Goal: Task Accomplishment & Management: Manage account settings

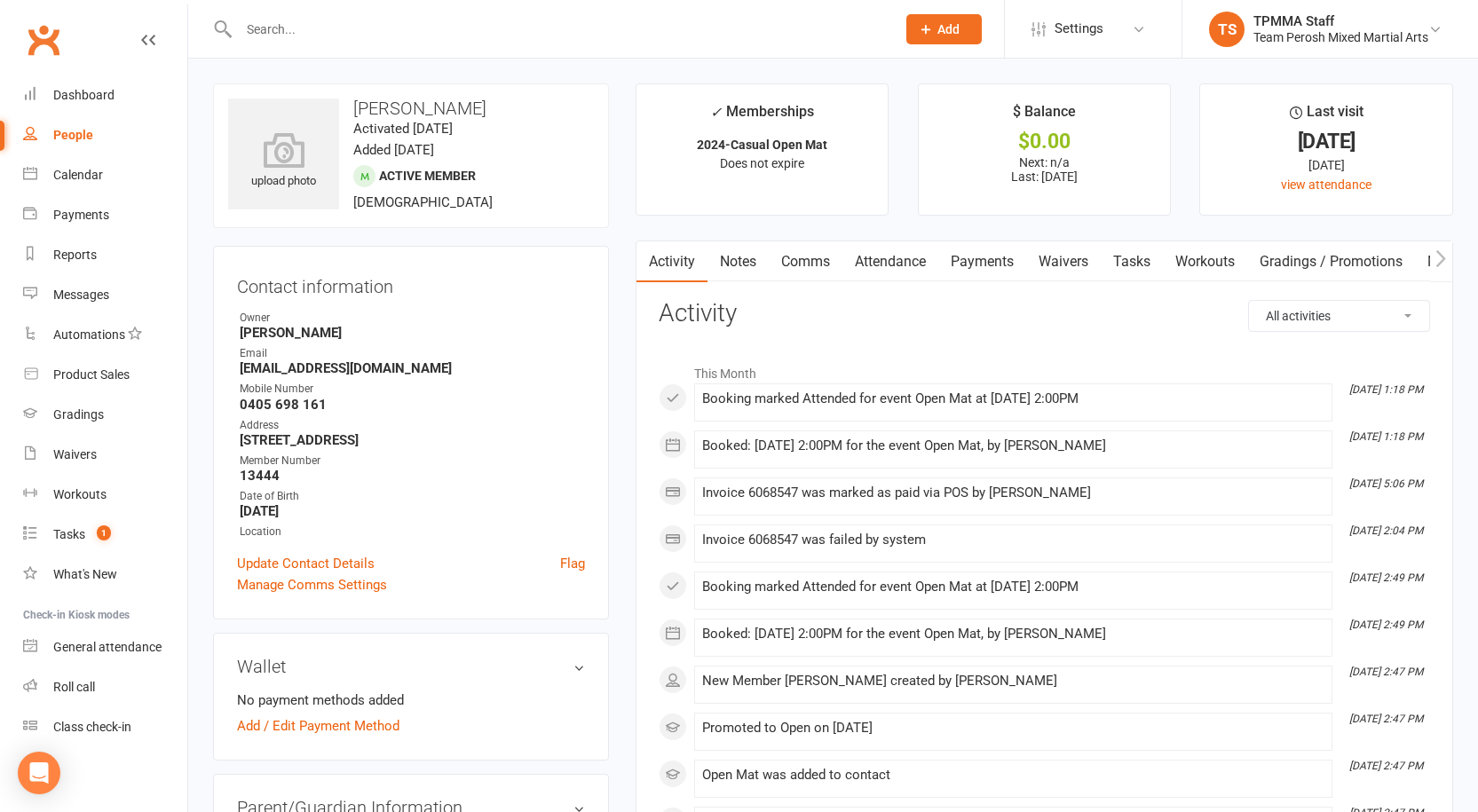
click at [91, 97] on div "Dashboard" at bounding box center [84, 95] width 61 height 14
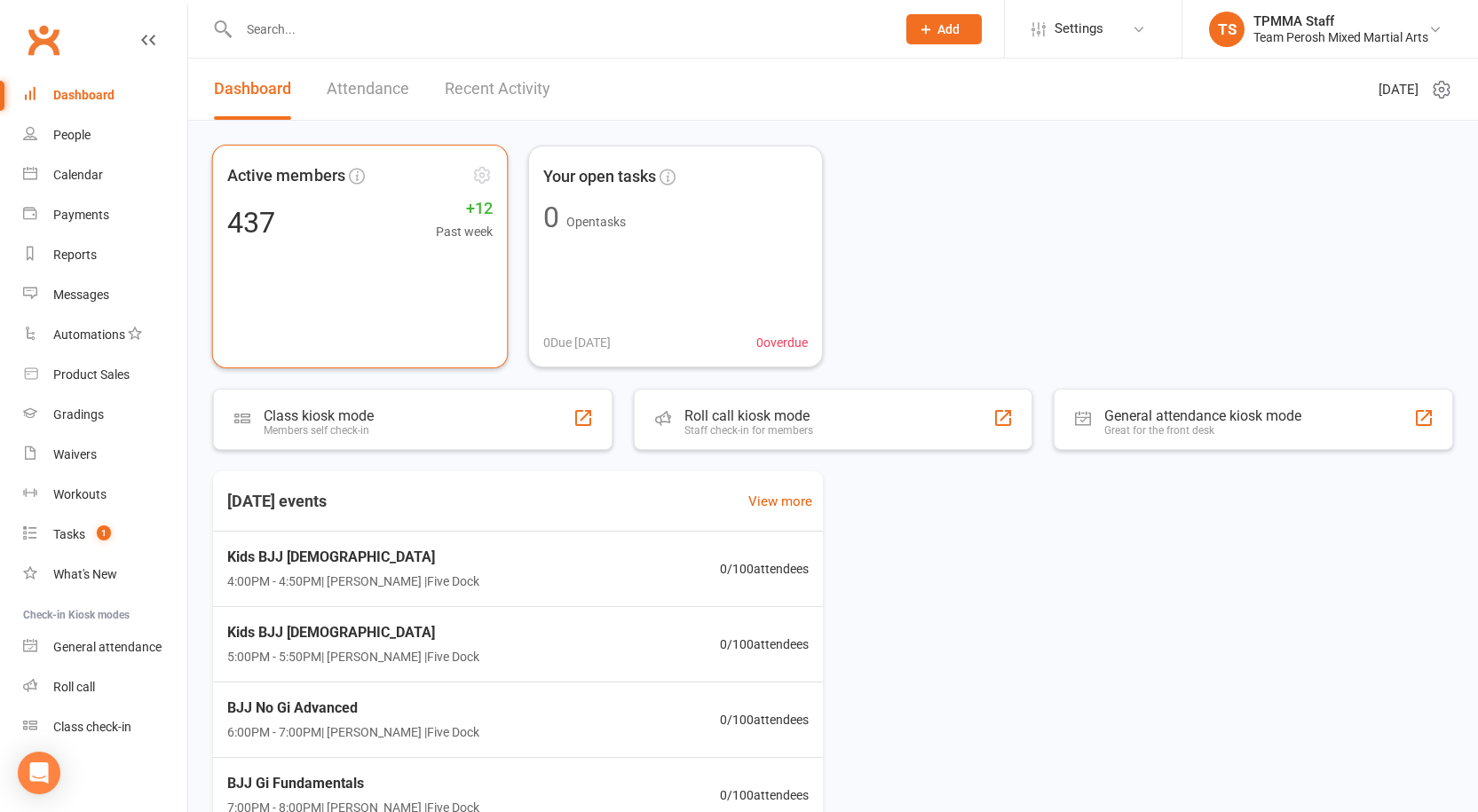
click at [269, 169] on span "Active members" at bounding box center [286, 176] width 118 height 26
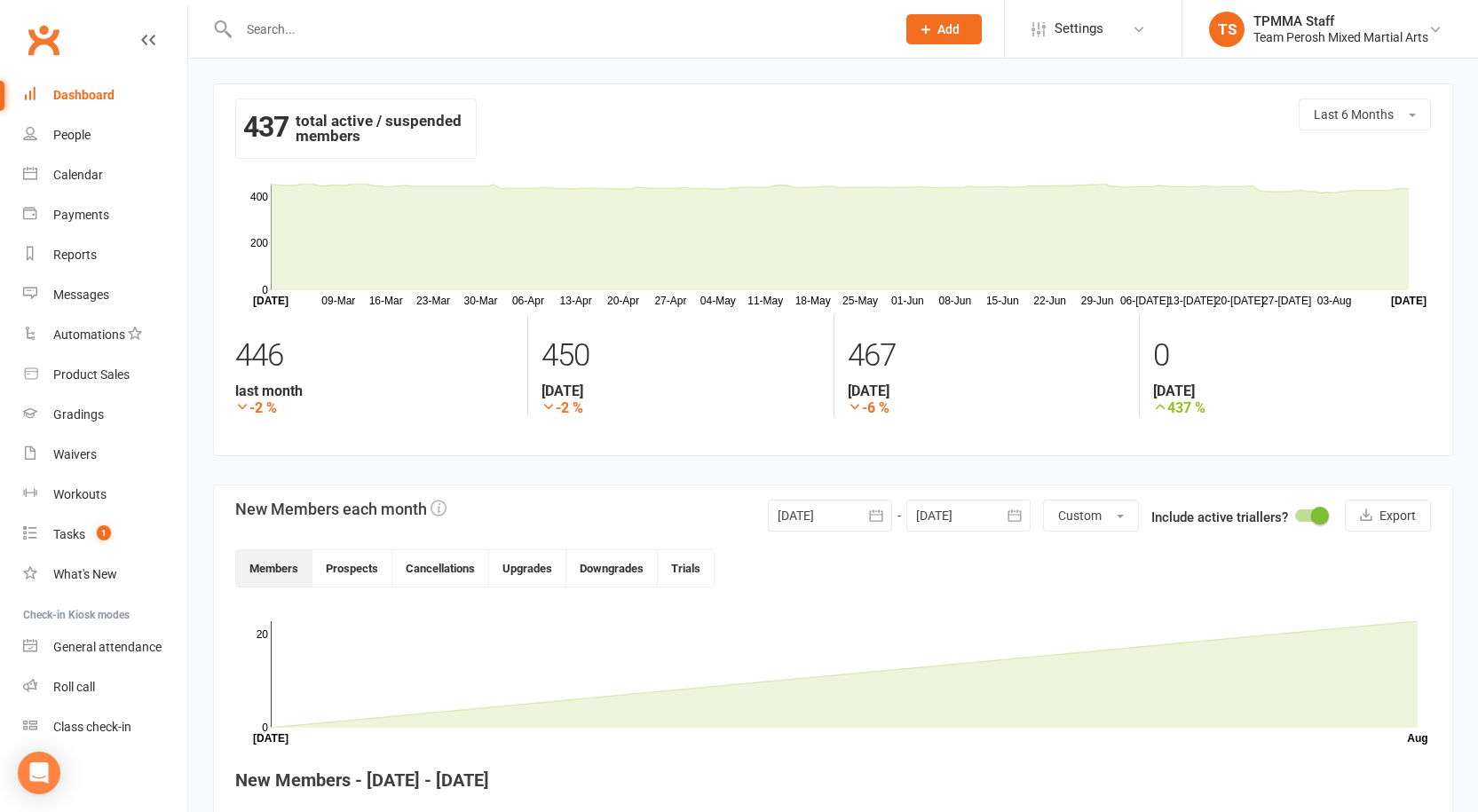
click at [880, 520] on icon "button" at bounding box center [875, 514] width 13 height 12
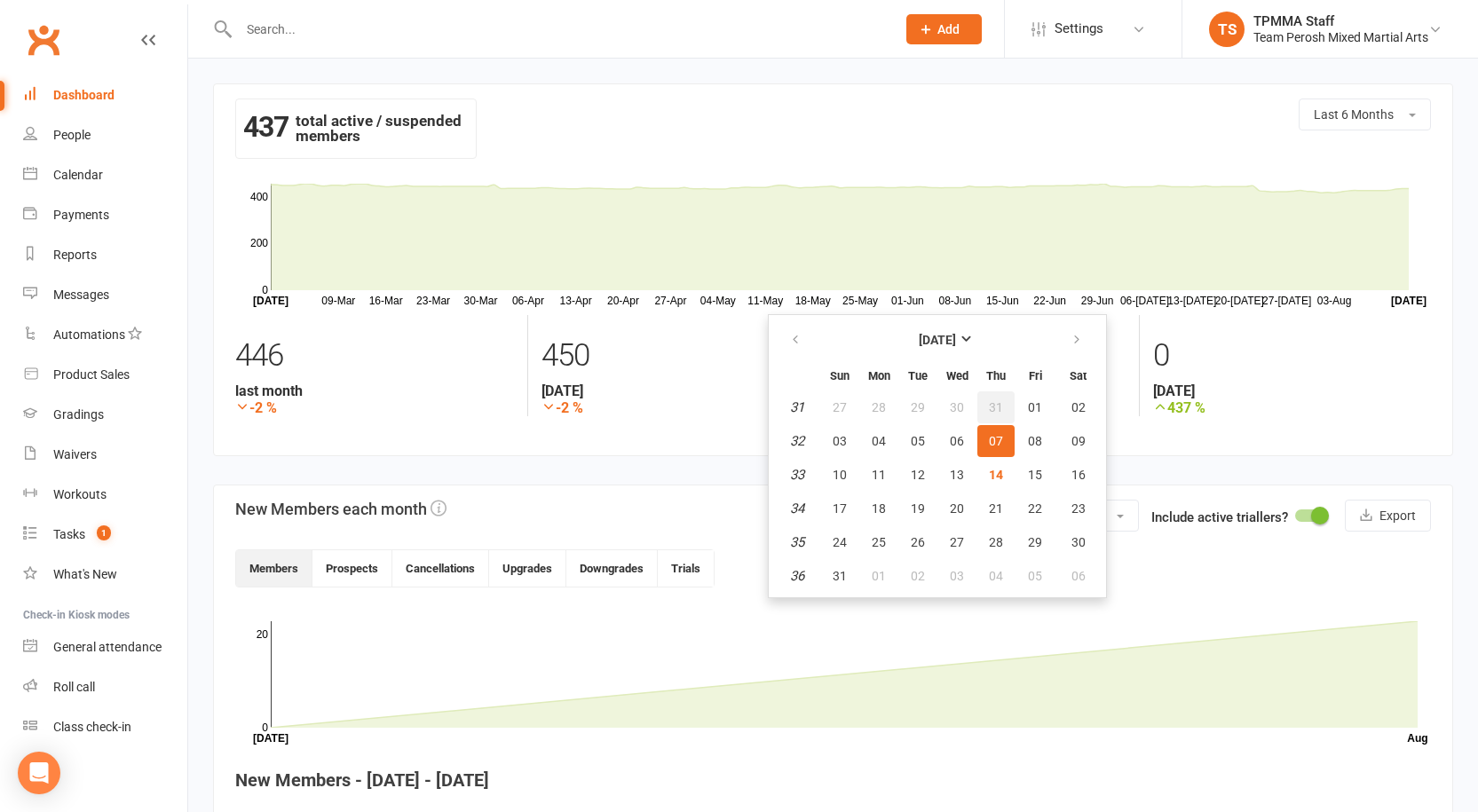
click at [989, 408] on span "31" at bounding box center [996, 407] width 14 height 14
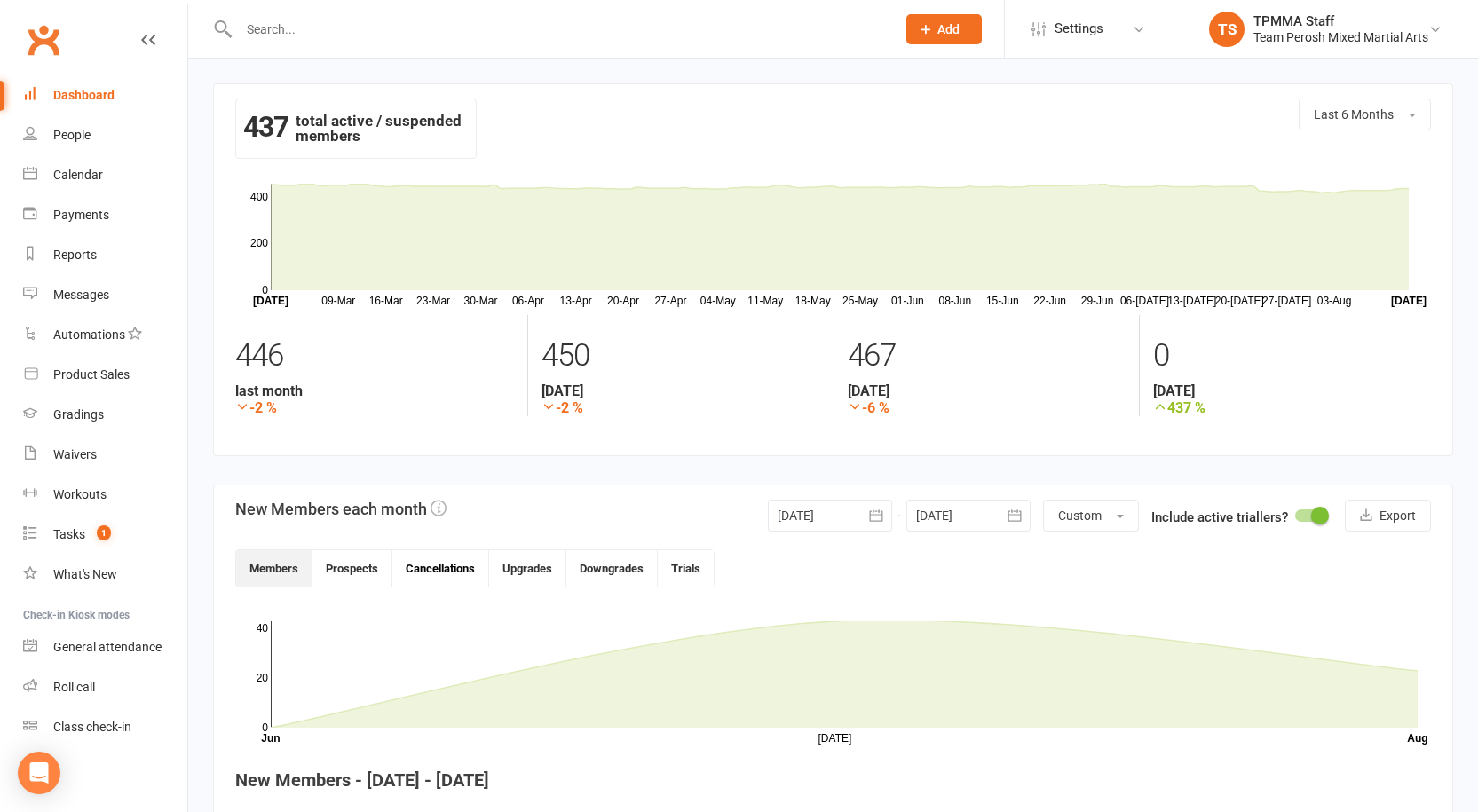
click at [410, 568] on button "Cancellations" at bounding box center [441, 568] width 97 height 37
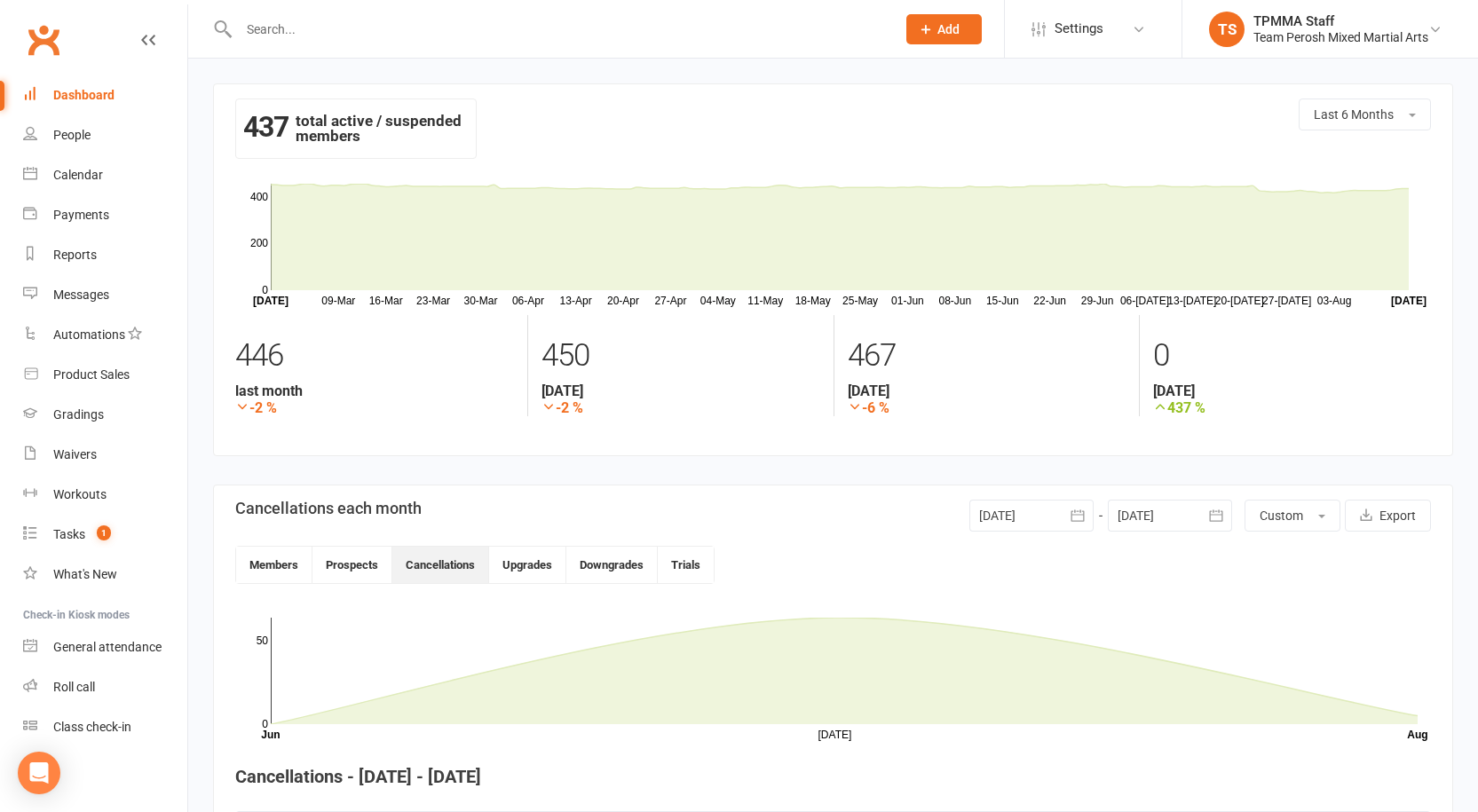
click at [1079, 512] on icon "button" at bounding box center [1078, 516] width 18 height 18
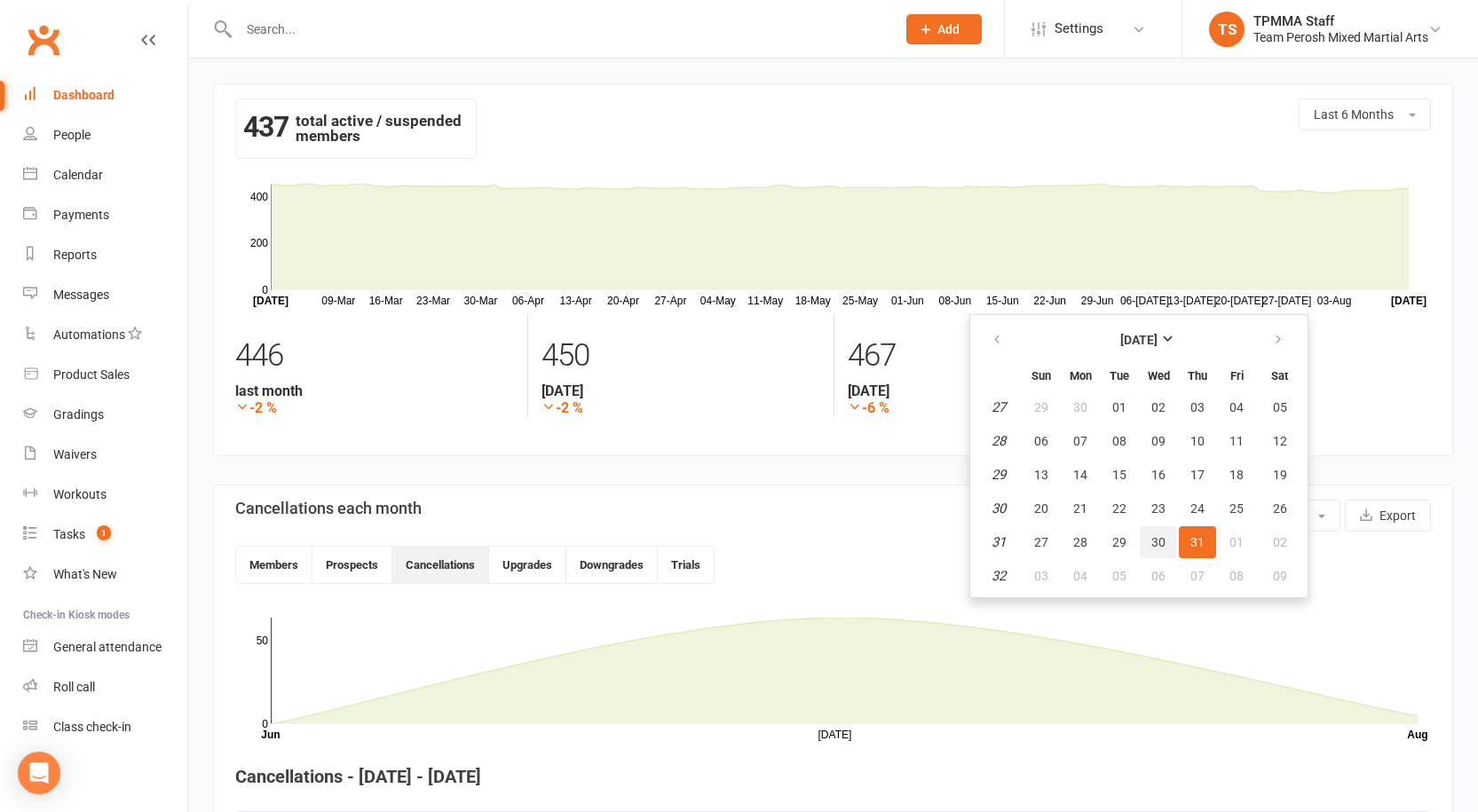
click at [1166, 542] on button "30" at bounding box center [1159, 542] width 38 height 32
type input "[DATE]"
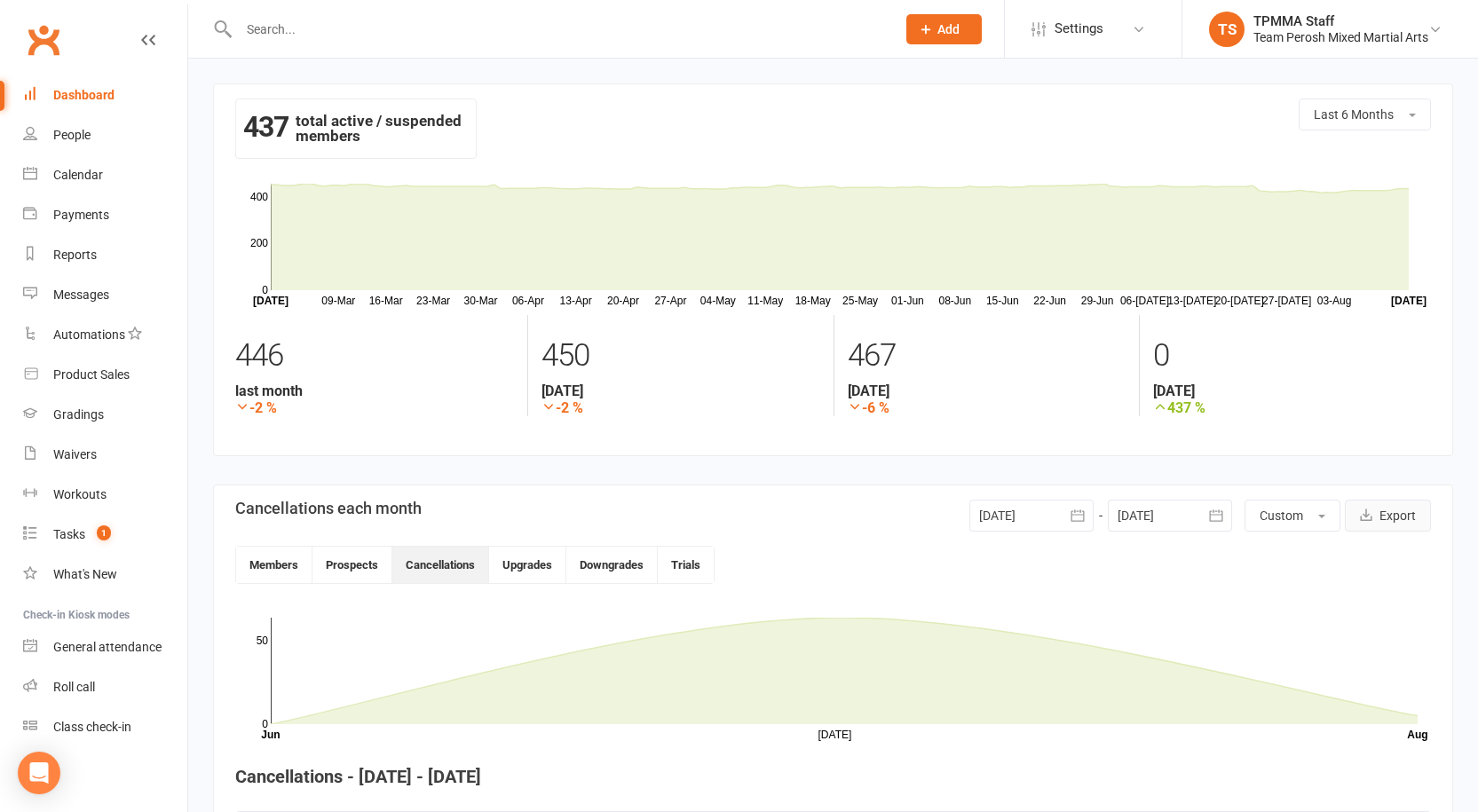
click at [1412, 523] on button "Export" at bounding box center [1388, 516] width 86 height 32
click at [91, 96] on div "Dashboard" at bounding box center [84, 95] width 61 height 14
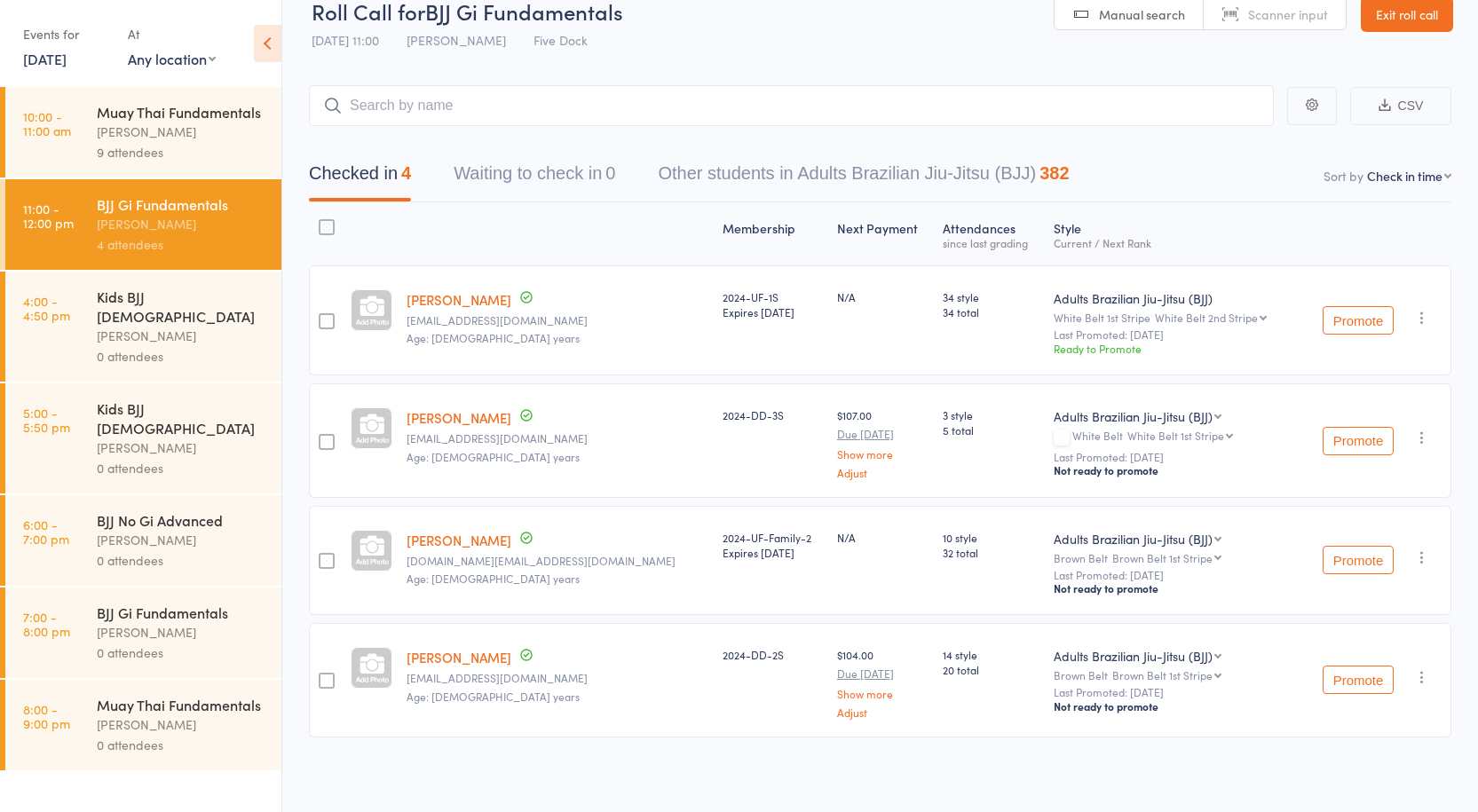
click at [110, 326] on div "[PERSON_NAME]" at bounding box center [181, 335] width 169 height 21
